Goal: Book appointment/travel/reservation

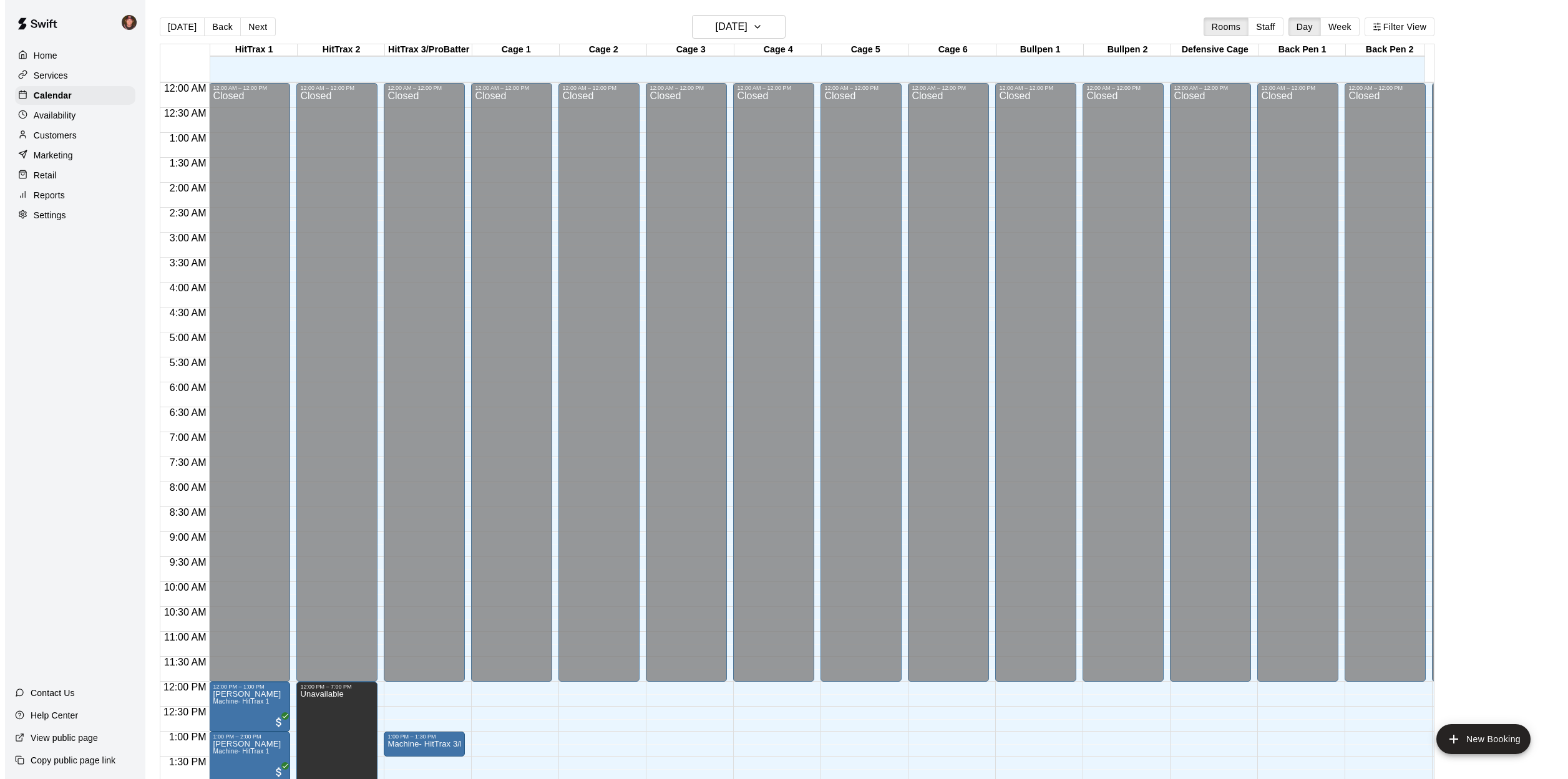
scroll to position [450, 0]
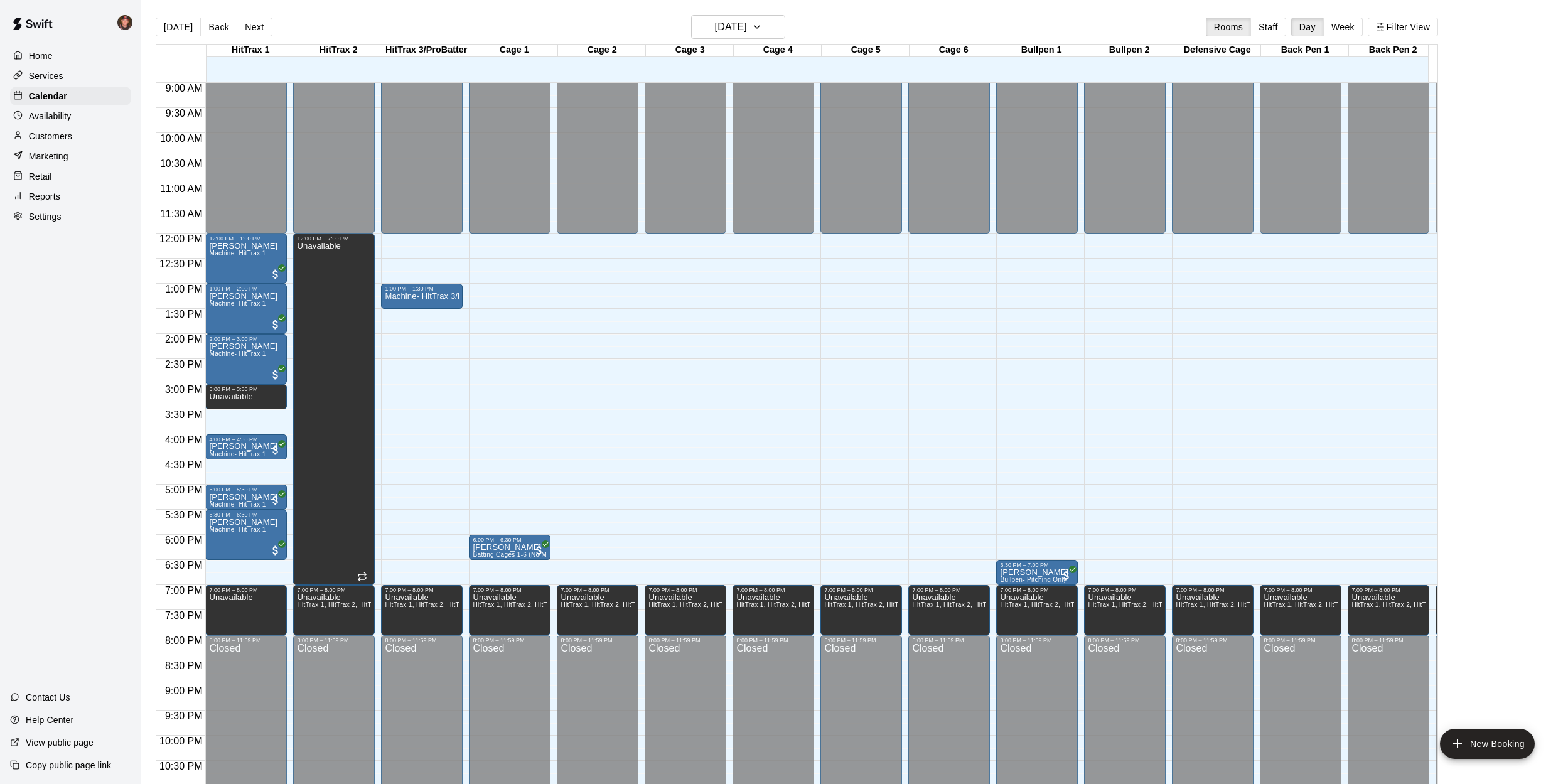
click at [148, 448] on div "[DATE] Back [DATE][DATE] Rooms Staff Day Week Filter View HitTrax 1 11 Mon HitT…" at bounding box center [796, 407] width 1301 height 784
drag, startPoint x: 1108, startPoint y: 461, endPoint x: 1113, endPoint y: 481, distance: 20.6
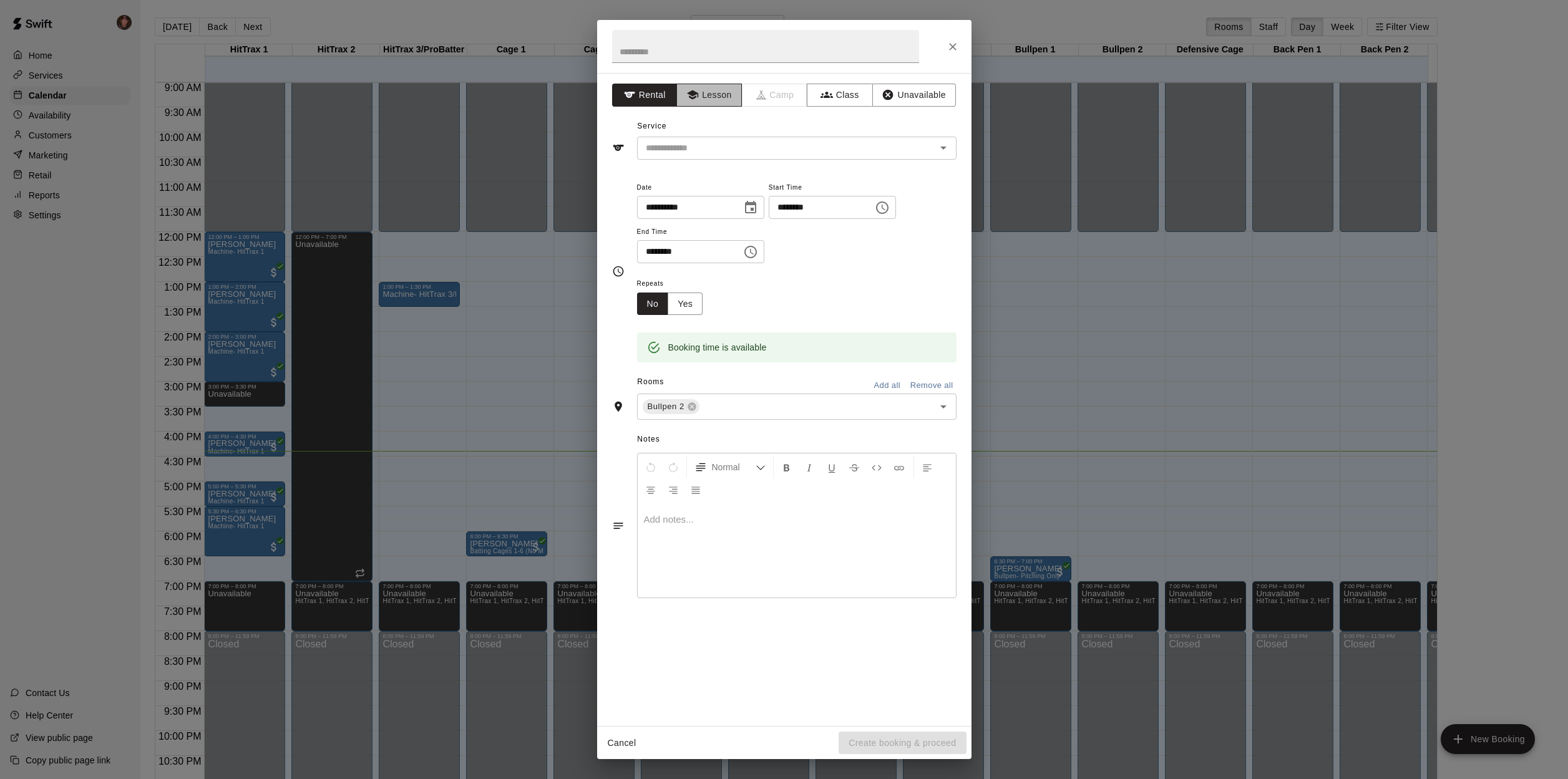
click at [710, 97] on button "Lesson" at bounding box center [709, 94] width 65 height 23
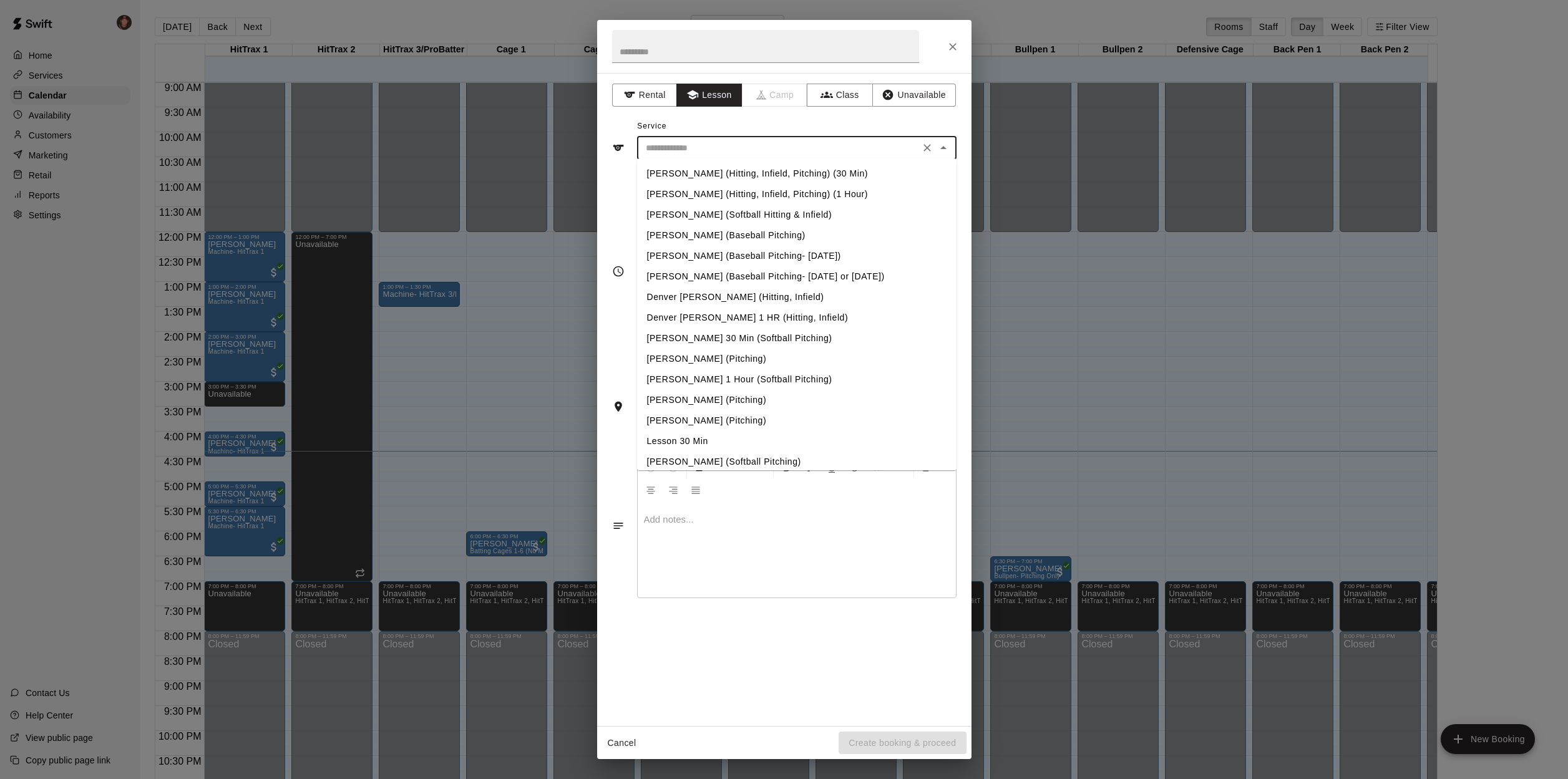
click at [737, 150] on input "text" at bounding box center [778, 148] width 275 height 15
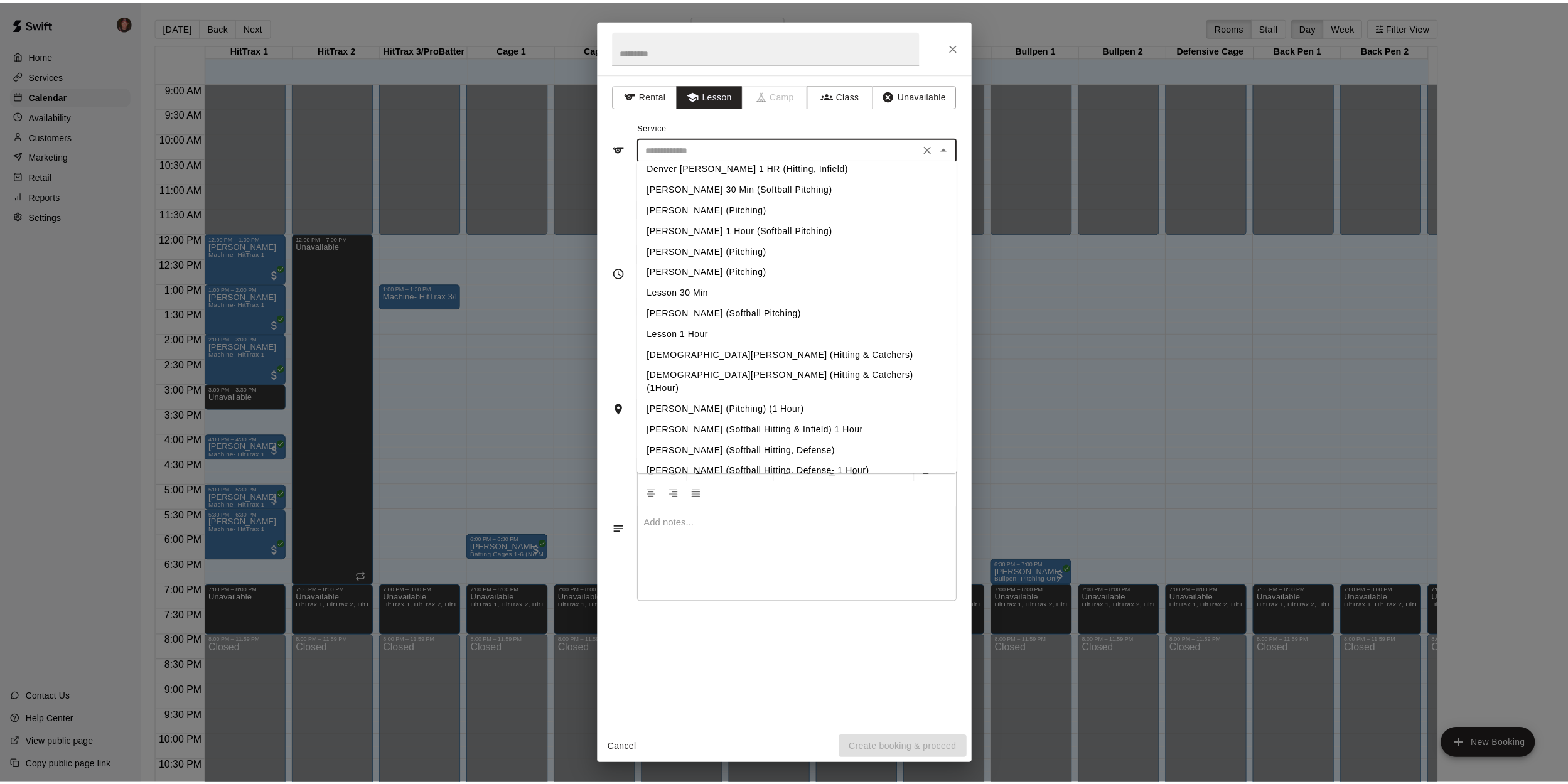
scroll to position [150, 0]
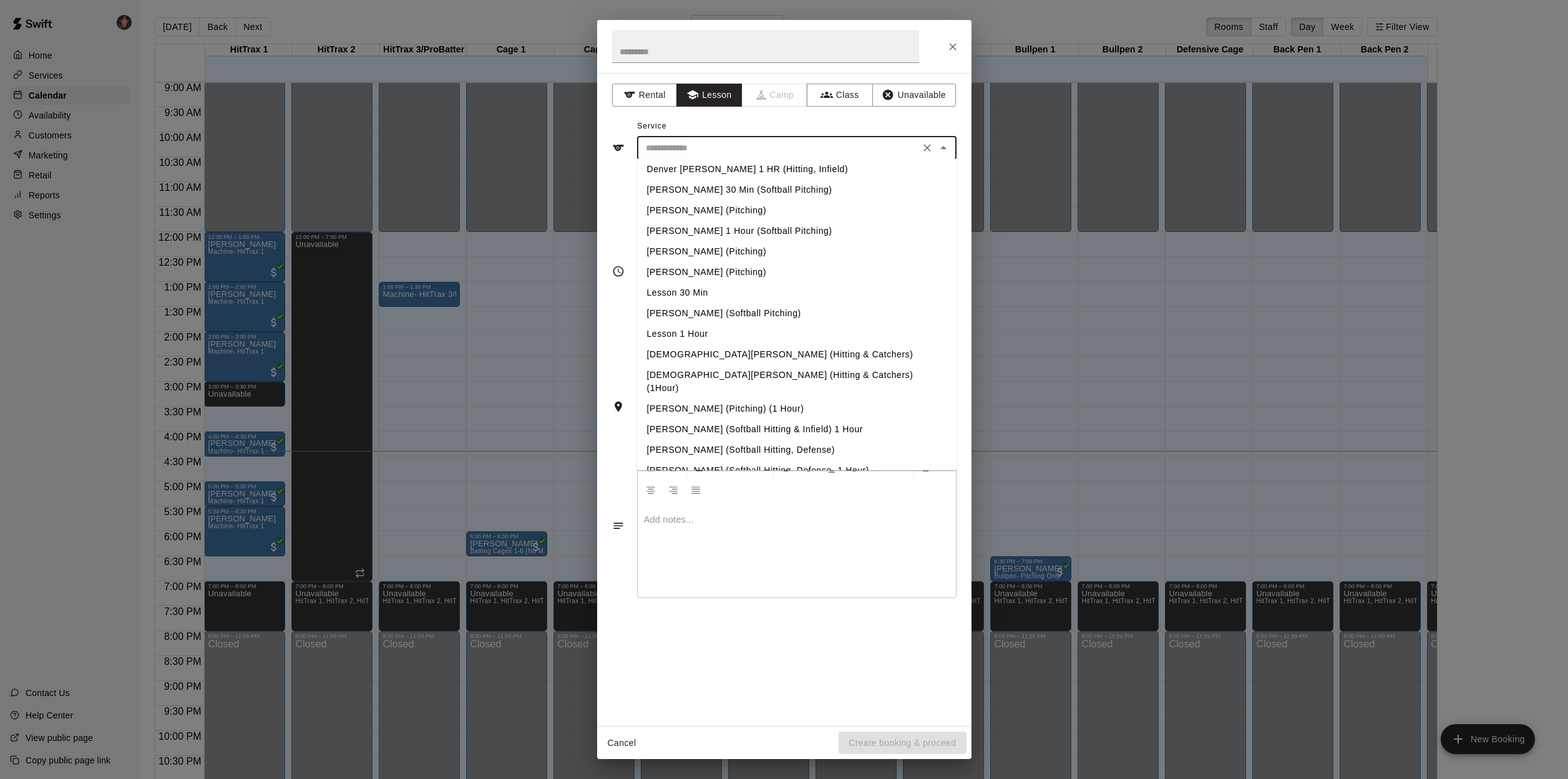
click at [678, 291] on li "Lesson 30 Min" at bounding box center [796, 293] width 319 height 21
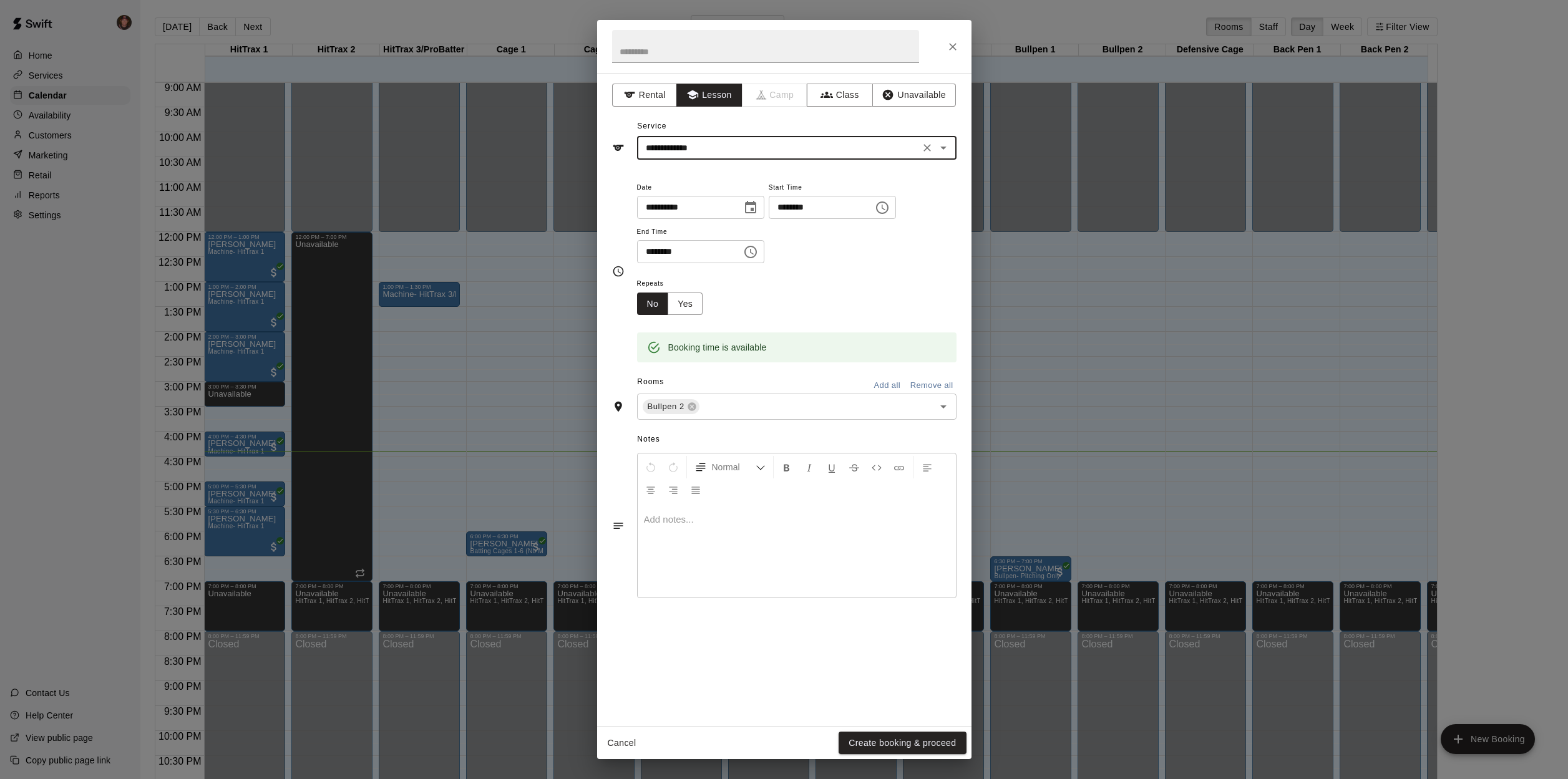
type input "**********"
click at [895, 745] on button "Create booking & proceed" at bounding box center [902, 743] width 127 height 23
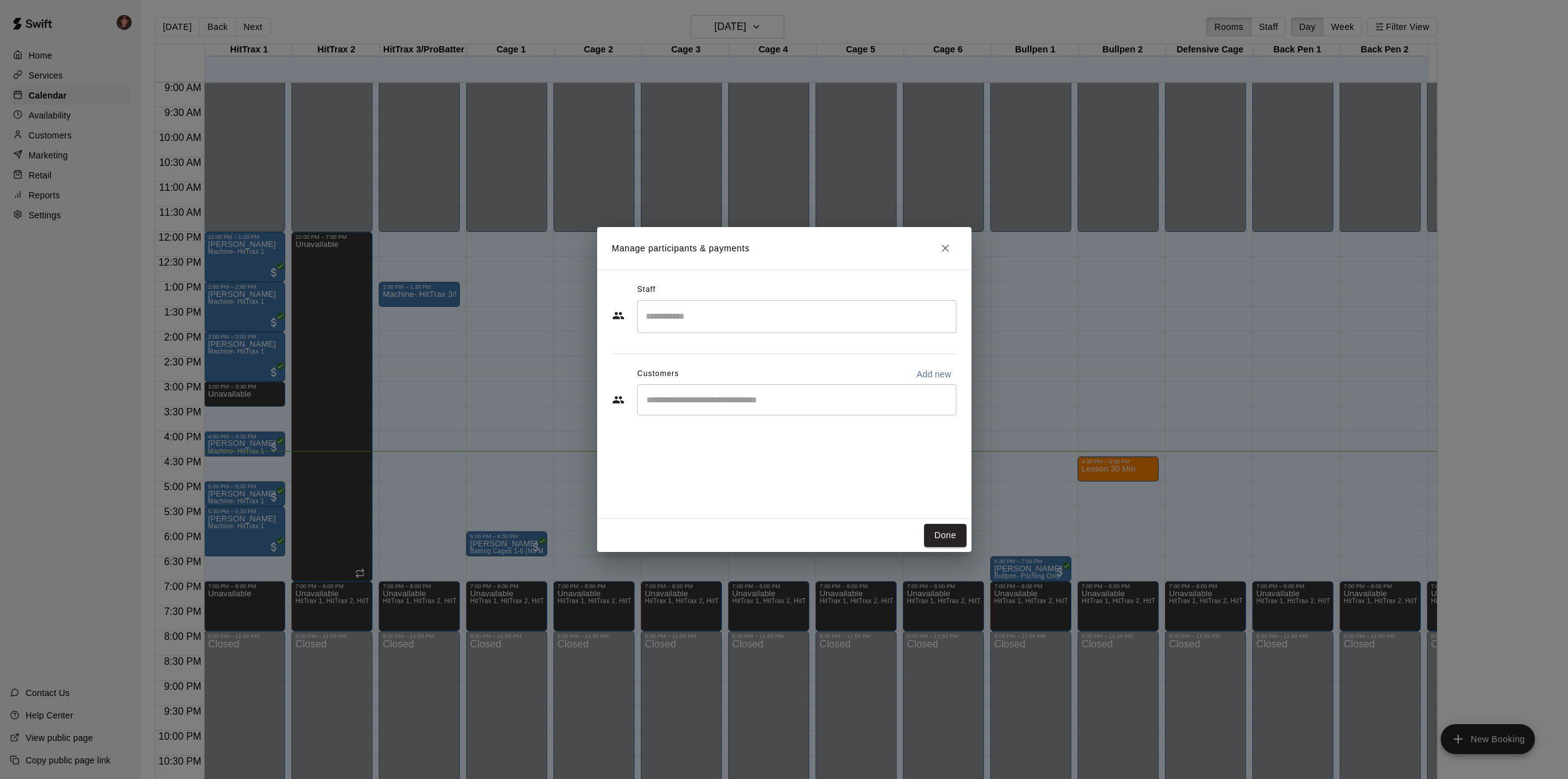
click at [664, 398] on input "Start typing to search customers..." at bounding box center [797, 400] width 308 height 13
type input "****"
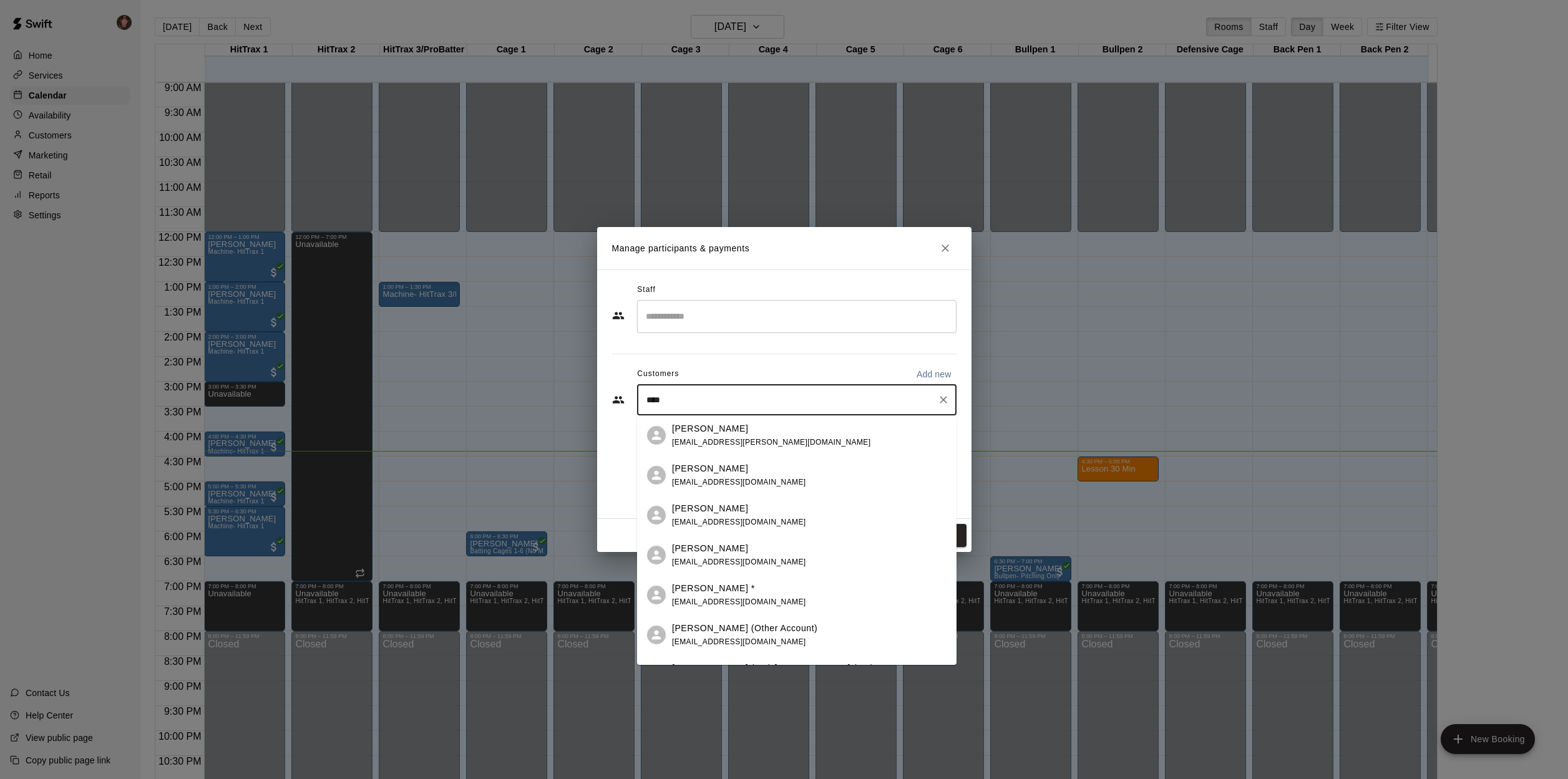
click at [695, 597] on div "[PERSON_NAME] * [EMAIL_ADDRESS][DOMAIN_NAME]" at bounding box center [739, 596] width 134 height 27
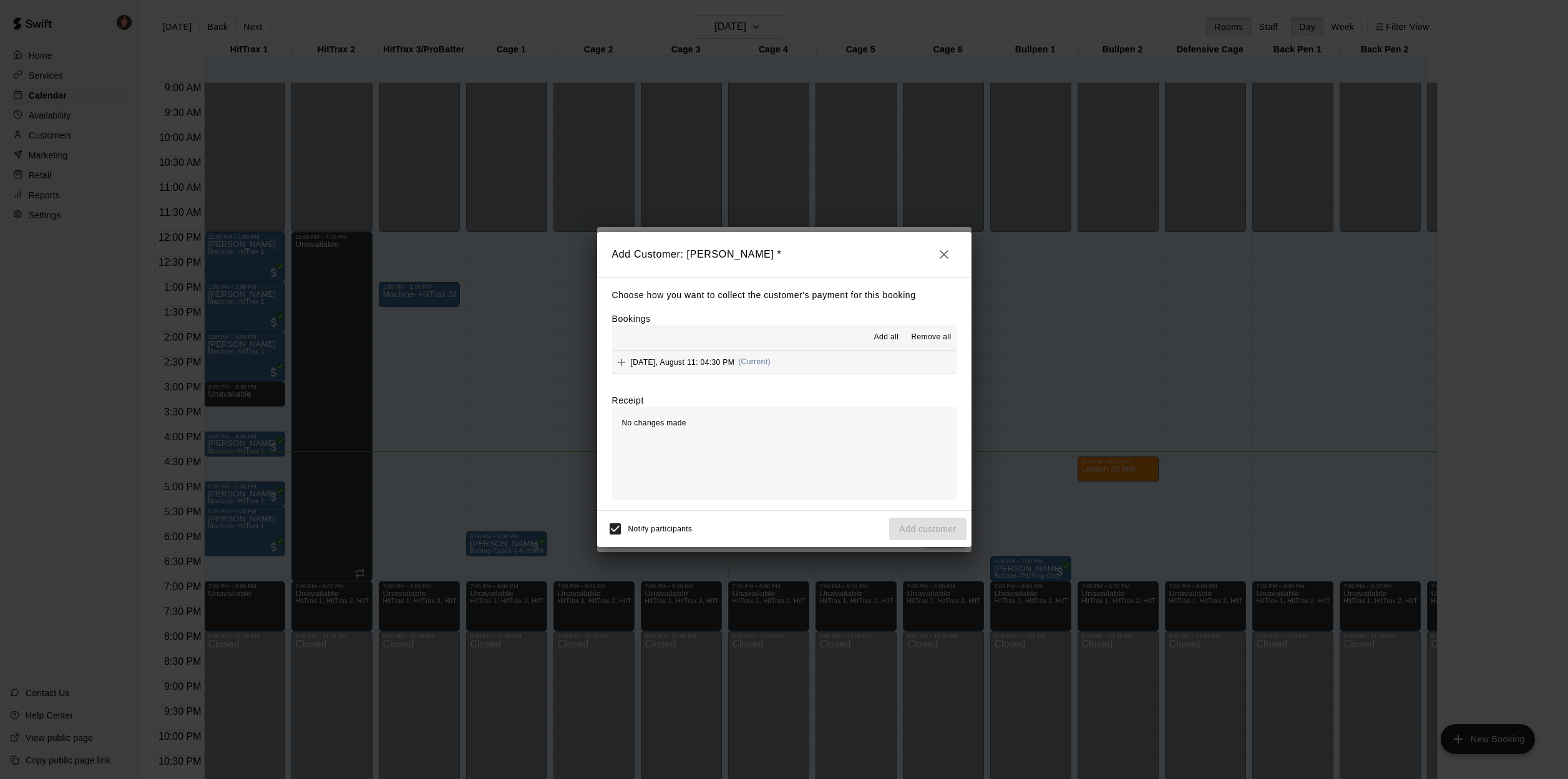
click at [832, 365] on button "[DATE], August 11: 04:30 PM (Current)" at bounding box center [784, 362] width 345 height 23
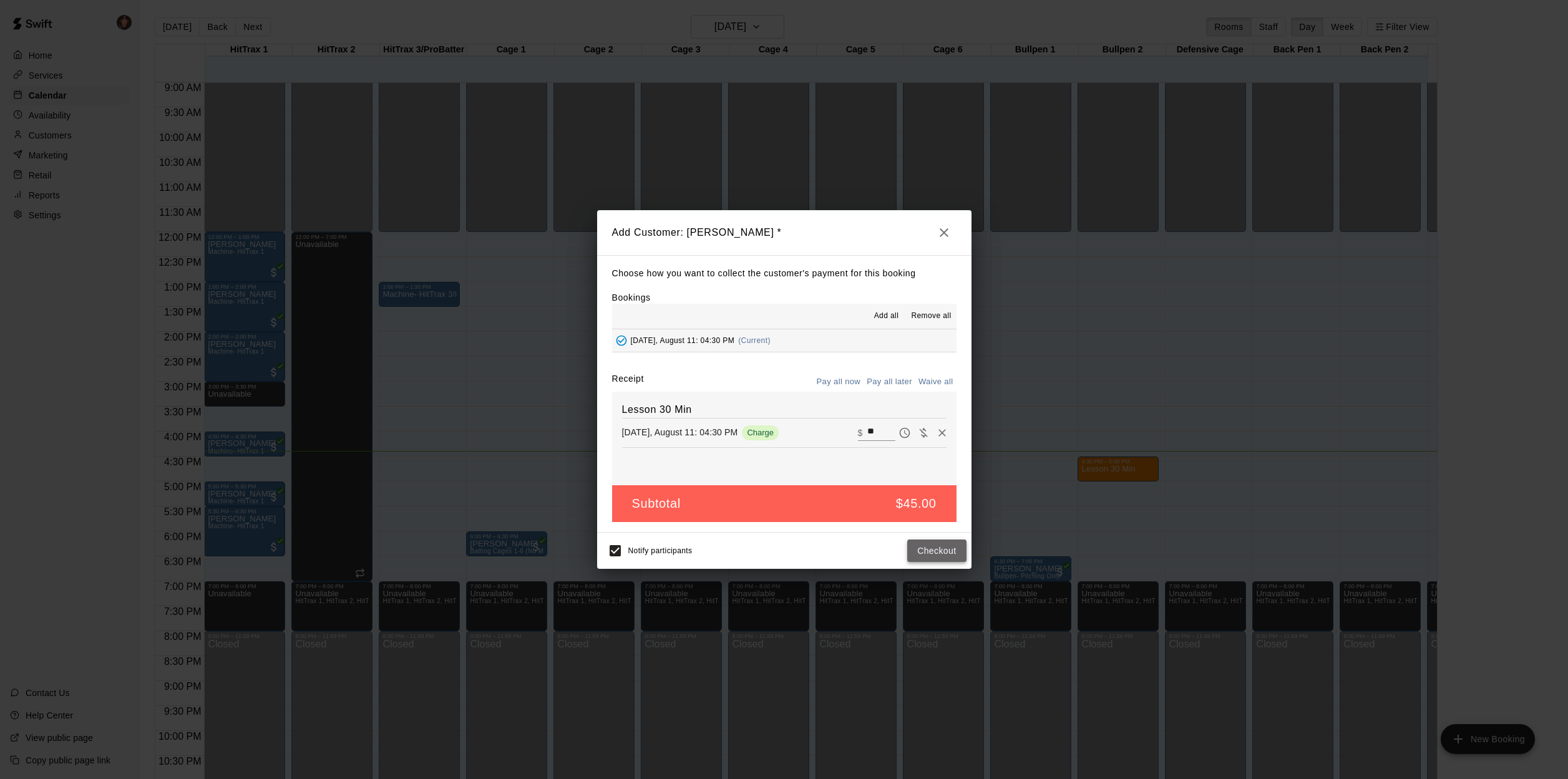
click at [941, 551] on button "Checkout" at bounding box center [936, 550] width 59 height 23
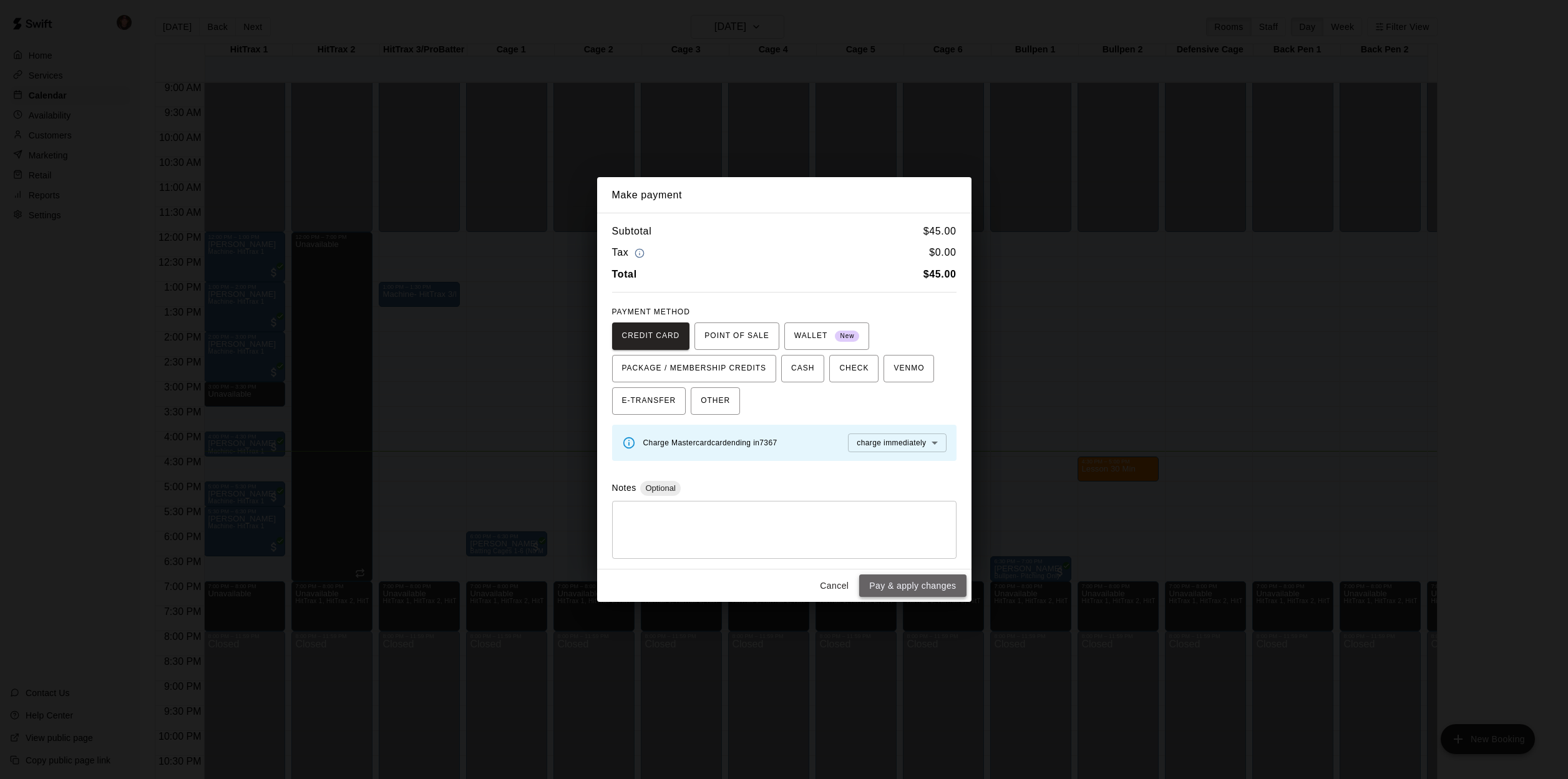
click at [907, 585] on button "Pay & apply changes" at bounding box center [912, 586] width 107 height 23
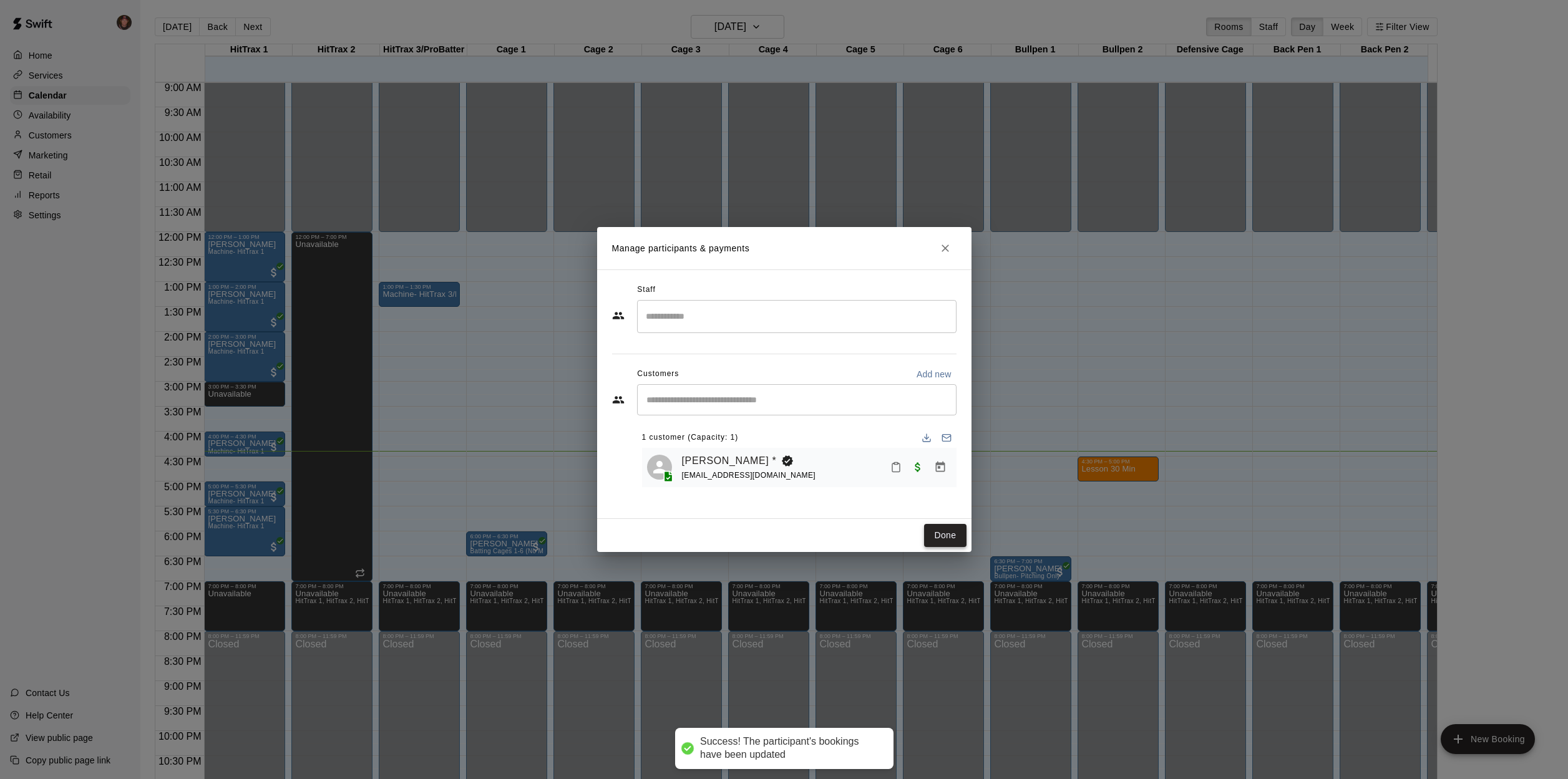
click at [940, 538] on button "Done" at bounding box center [945, 535] width 42 height 23
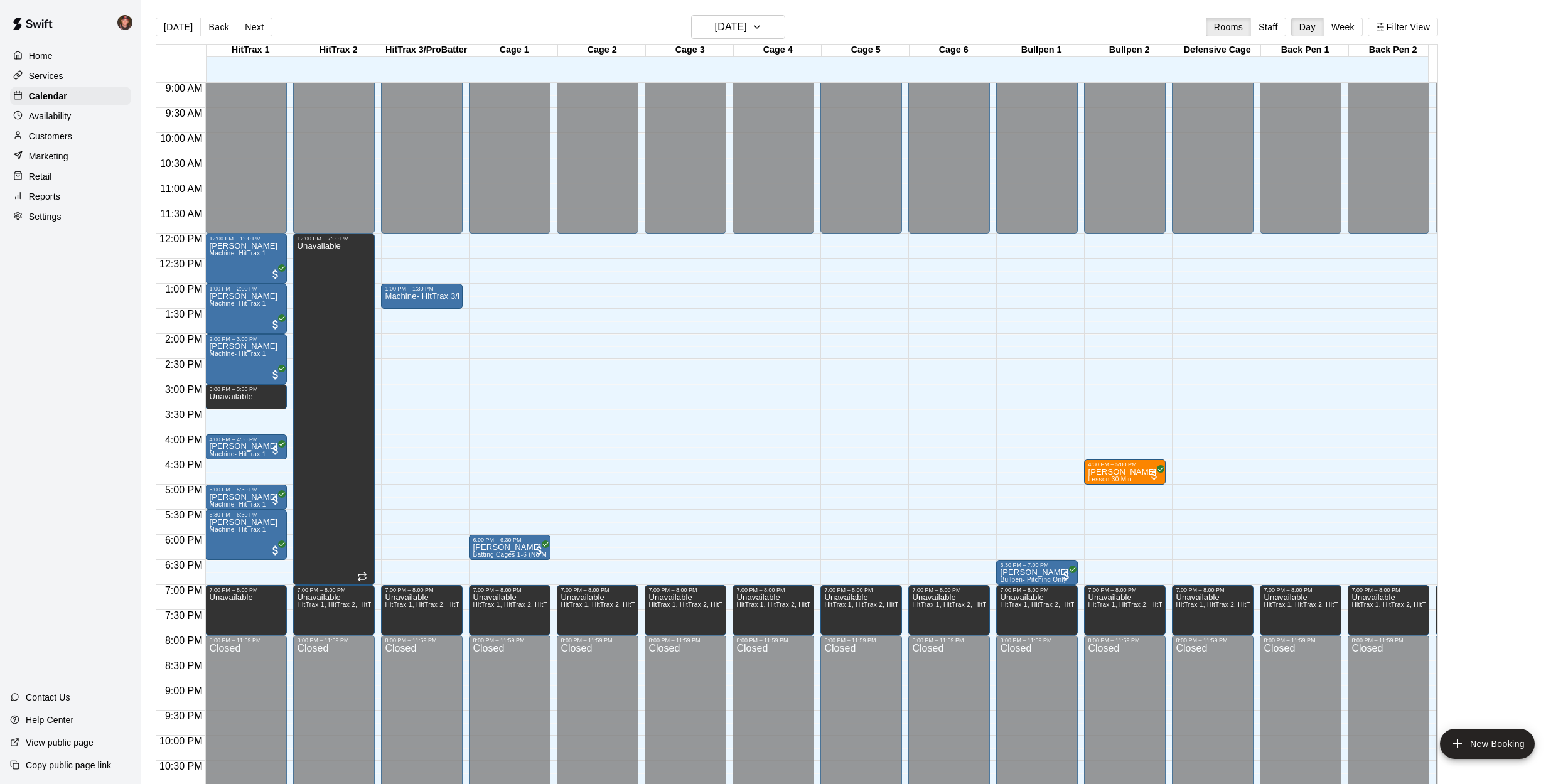
click at [148, 420] on div "[DATE] Back [DATE][DATE] Rooms Staff Day Week Filter View HitTrax 1 11 Mon HitT…" at bounding box center [796, 407] width 1301 height 784
